Goal: Find specific page/section: Find specific page/section

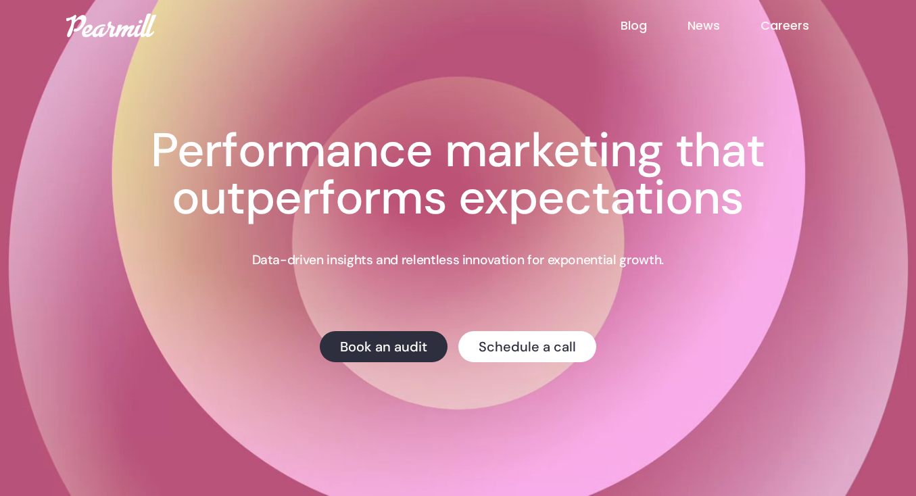
click at [788, 30] on link "Careers" at bounding box center [805, 26] width 89 height 18
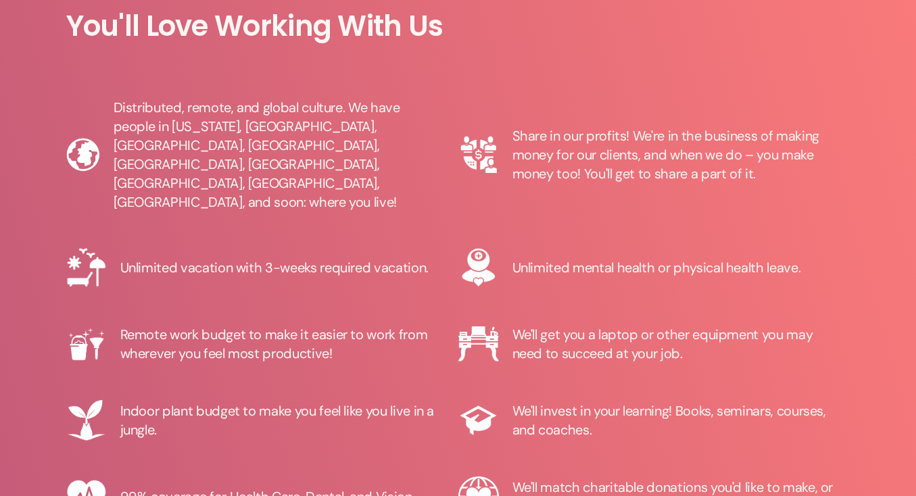
scroll to position [1480, 0]
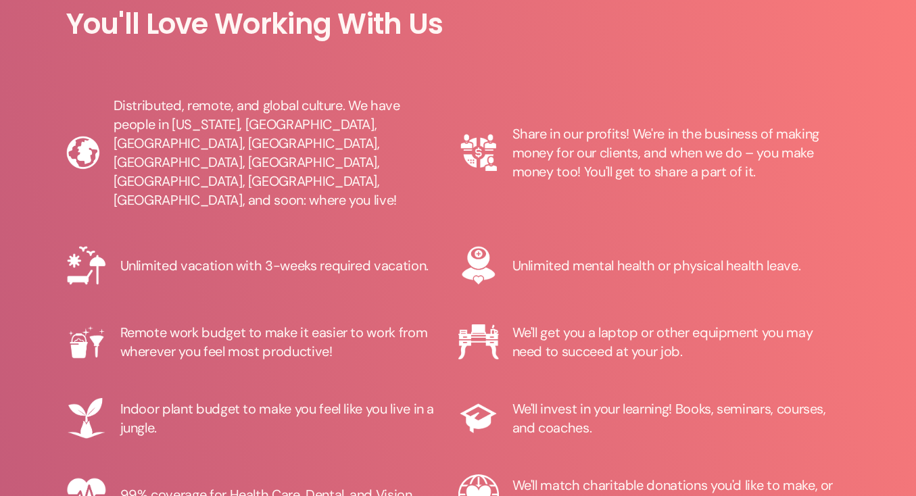
click at [690, 155] on div "Share in our profits! We're in the business of making money for our clients, an…" at bounding box center [675, 152] width 325 height 57
click at [655, 157] on div "Share in our profits! We're in the business of making money for our clients, an…" at bounding box center [675, 152] width 325 height 57
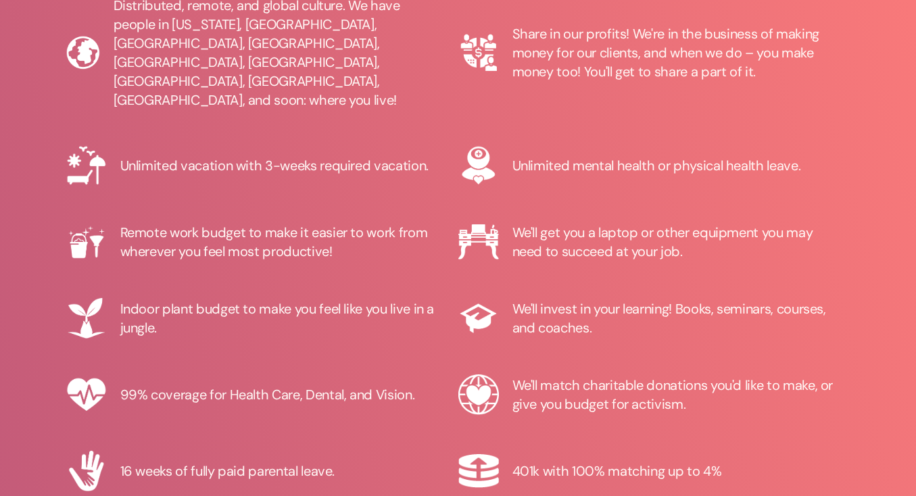
scroll to position [1579, 0]
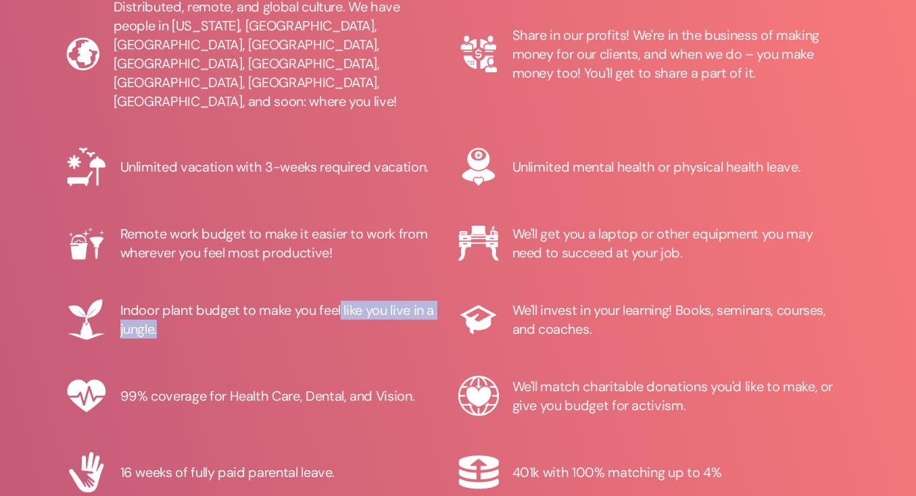
drag, startPoint x: 276, startPoint y: 284, endPoint x: 341, endPoint y: 277, distance: 65.3
click at [341, 301] on div "Indoor plant budget to make you feel like you live in a jungle." at bounding box center [282, 320] width 325 height 38
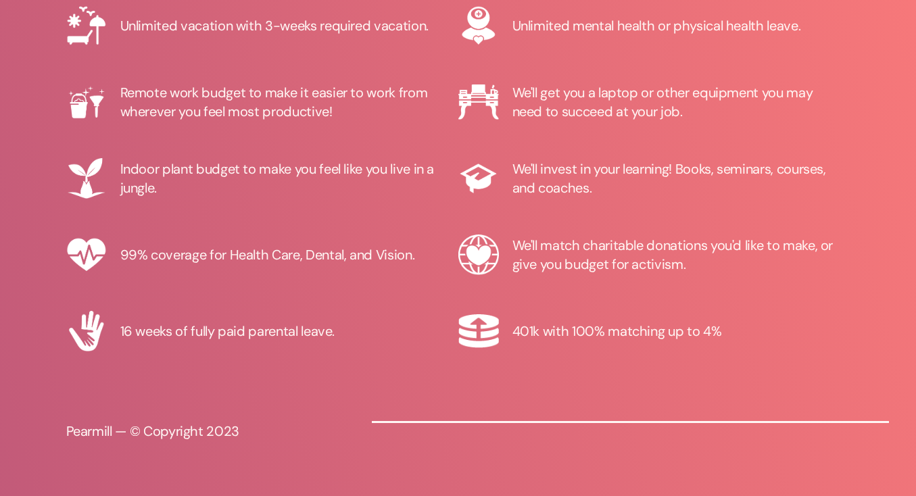
scroll to position [1720, 0]
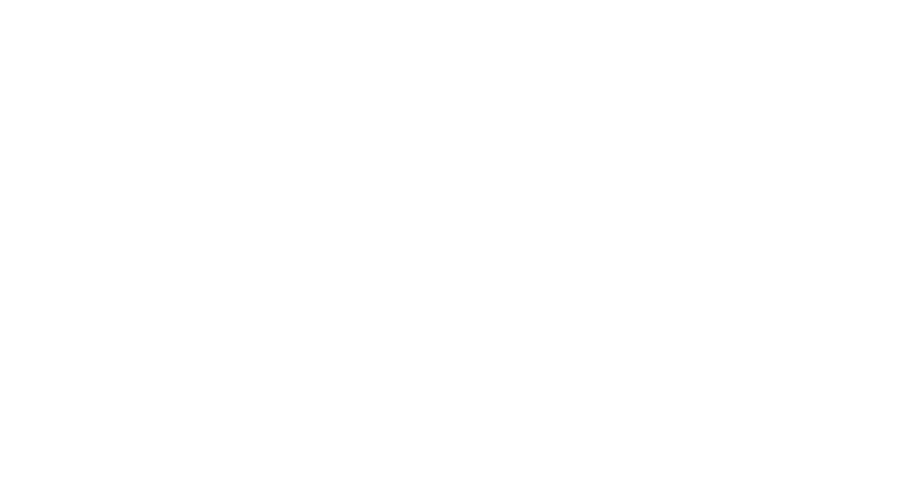
scroll to position [613, 0]
click at [876, 285] on div at bounding box center [458, 424] width 916 height 1527
